Goal: Task Accomplishment & Management: Manage account settings

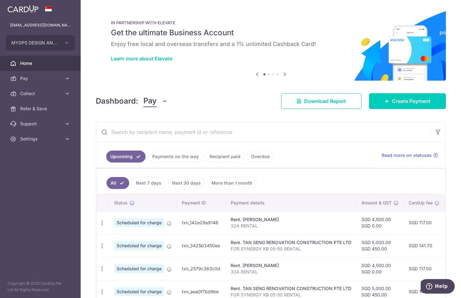
scroll to position [126, 0]
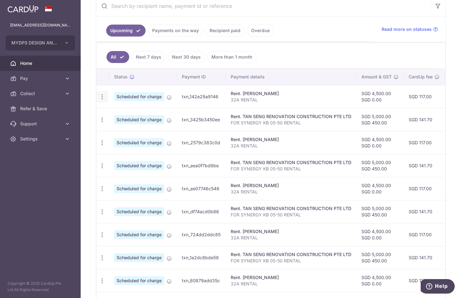
click at [101, 96] on icon "button" at bounding box center [102, 97] width 7 height 7
click at [133, 113] on span "Update payment" at bounding box center [135, 114] width 43 height 8
radio input "true"
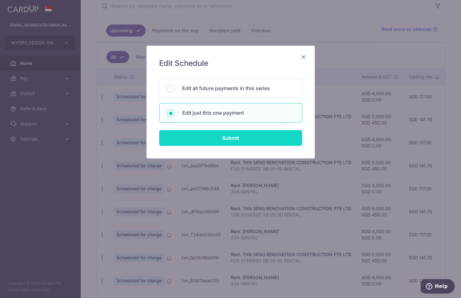
click at [226, 136] on input "Submit" at bounding box center [230, 138] width 143 height 16
radio input "true"
type input "4,500.00"
type input "0.00"
type input "01/11/2025"
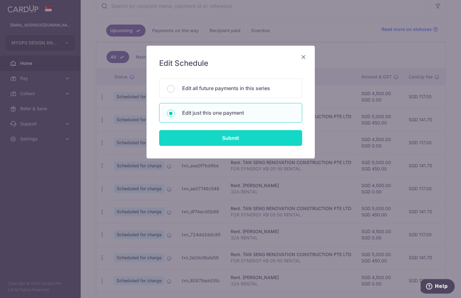
type input "32A RENTAL"
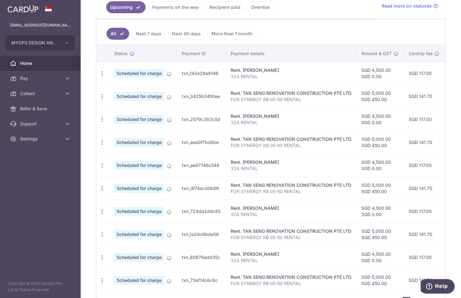
scroll to position [189, 0]
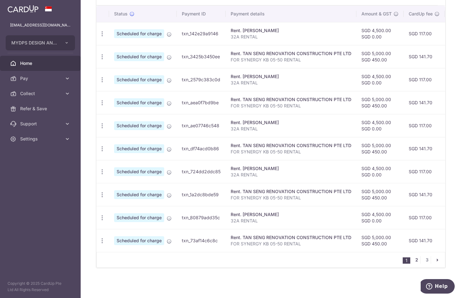
click at [413, 264] on link "2" at bounding box center [417, 260] width 8 height 8
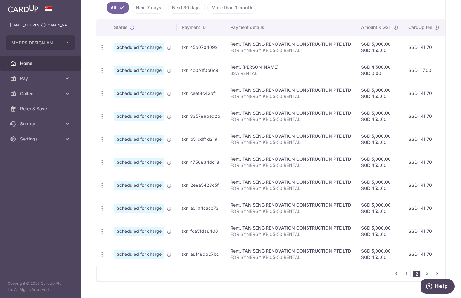
scroll to position [192, 0]
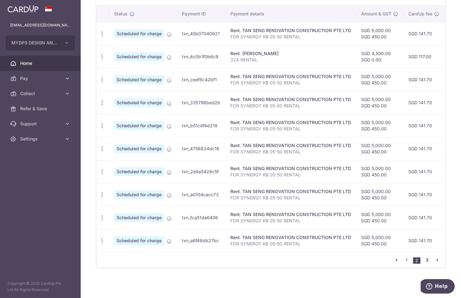
drag, startPoint x: 426, startPoint y: 262, endPoint x: 242, endPoint y: 135, distance: 223.0
click at [426, 262] on link "3" at bounding box center [427, 260] width 8 height 8
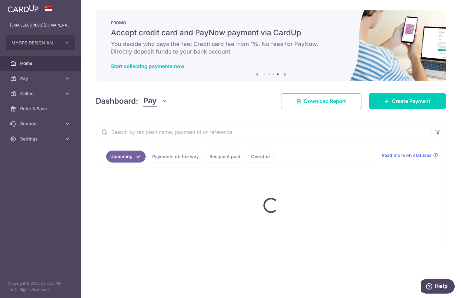
scroll to position [0, 0]
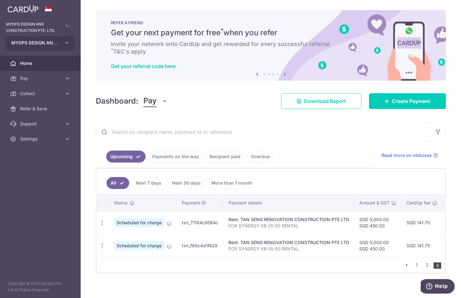
click at [49, 43] on span "MYDPS DESIGN AND CONSTRUCTION PTE. LTD." at bounding box center [34, 43] width 47 height 6
click at [48, 43] on span "MYDPS DESIGN AND CONSTRUCTION PTE. LTD." at bounding box center [34, 43] width 47 height 6
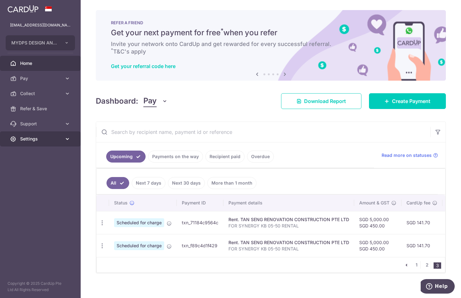
click at [47, 139] on span "Settings" at bounding box center [41, 139] width 42 height 6
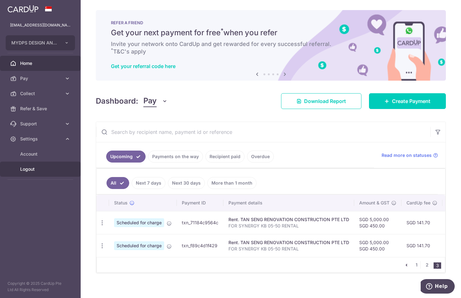
click at [46, 174] on link "Logout" at bounding box center [40, 169] width 81 height 15
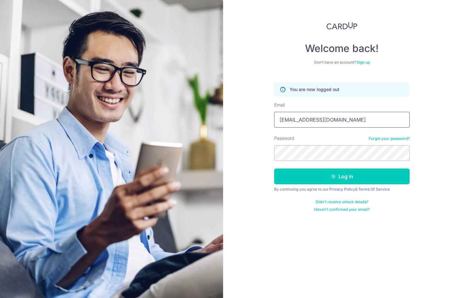
click at [348, 126] on input "[EMAIL_ADDRESS][DOMAIN_NAME]" at bounding box center [342, 120] width 136 height 16
type input "[EMAIL_ADDRESS][DOMAIN_NAME]"
click at [340, 175] on button "Log in" at bounding box center [342, 177] width 136 height 16
